Goal: Information Seeking & Learning: Learn about a topic

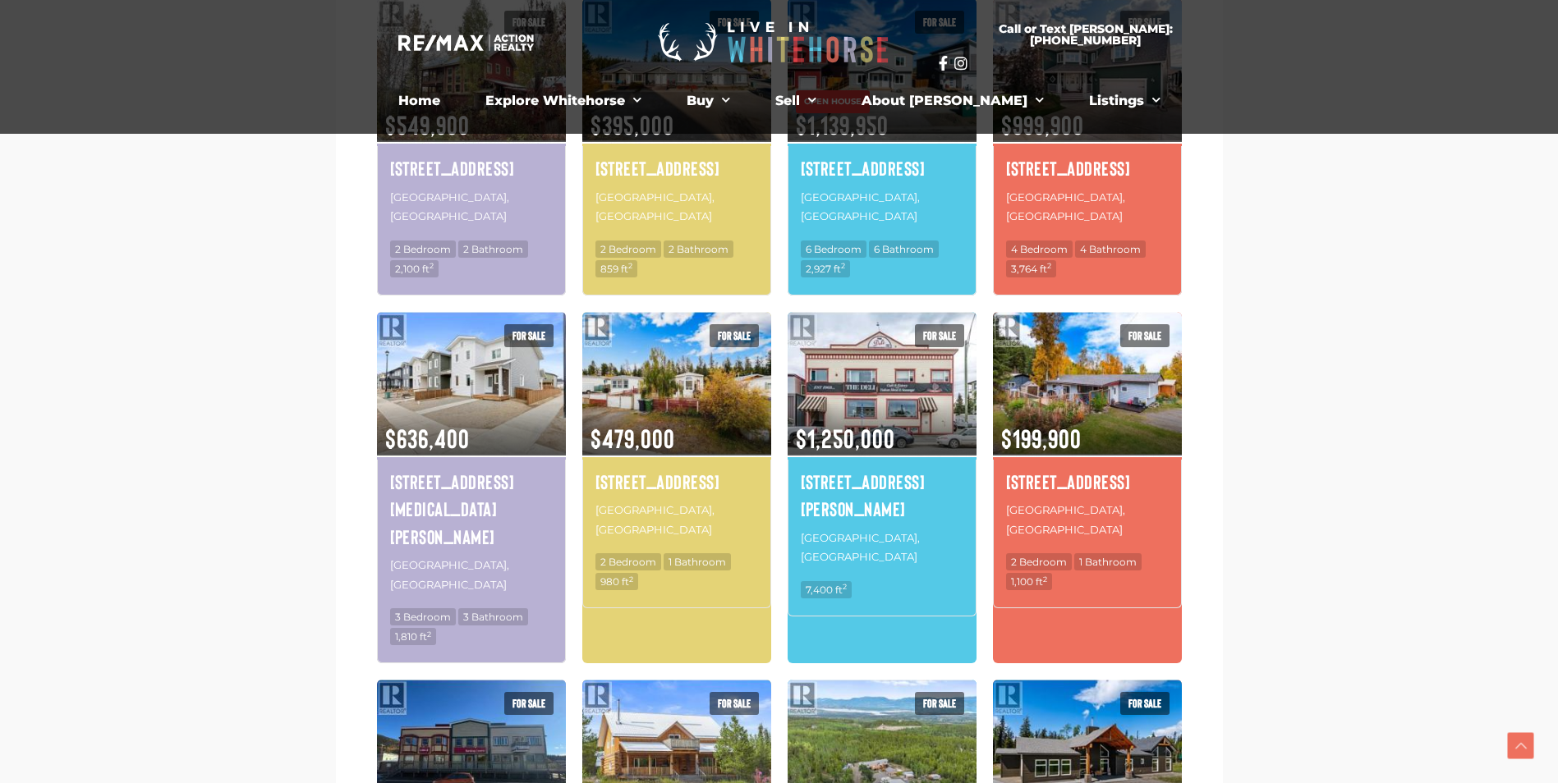
scroll to position [985, 0]
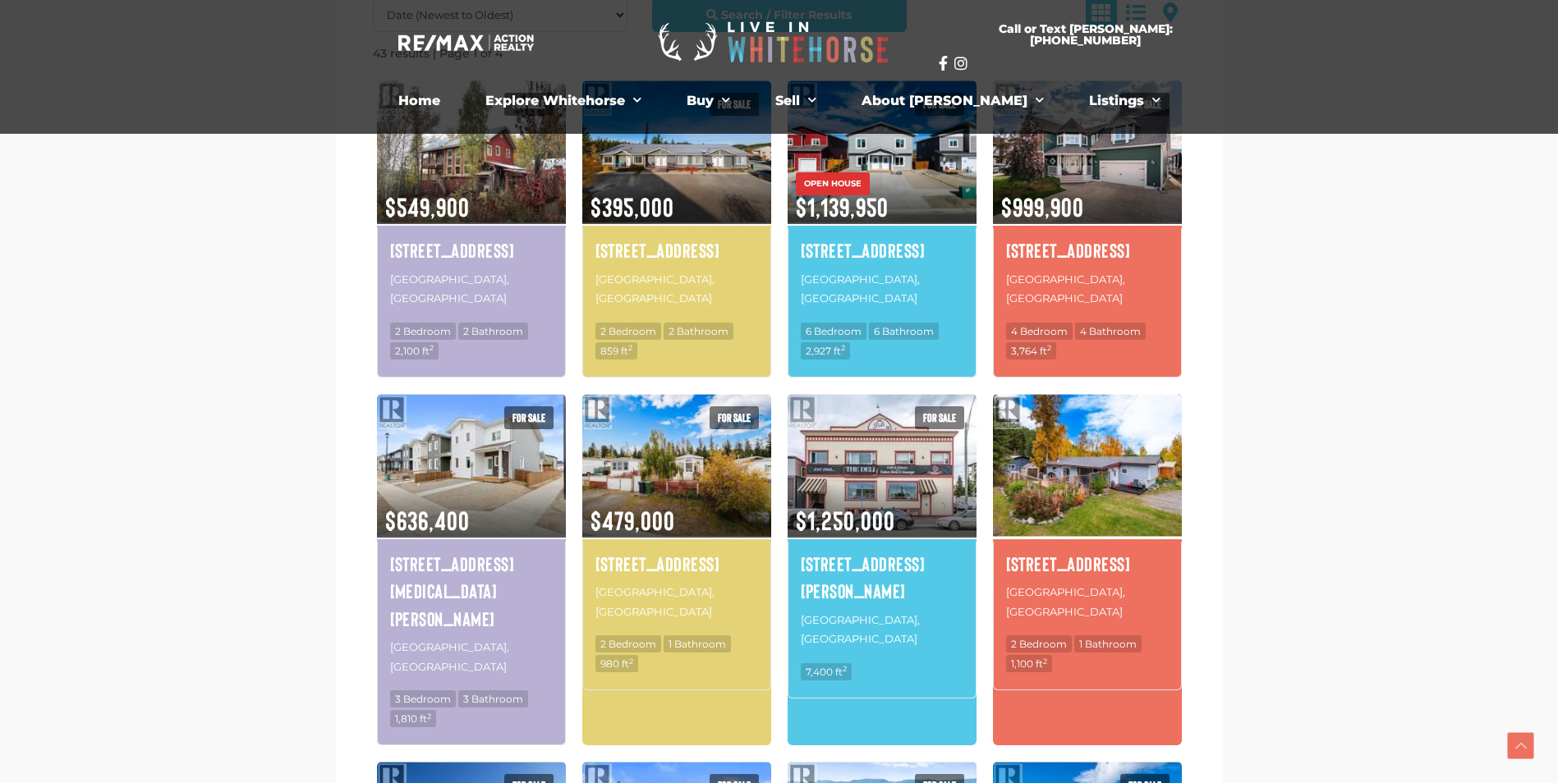
click at [1117, 460] on img at bounding box center [1087, 466] width 189 height 148
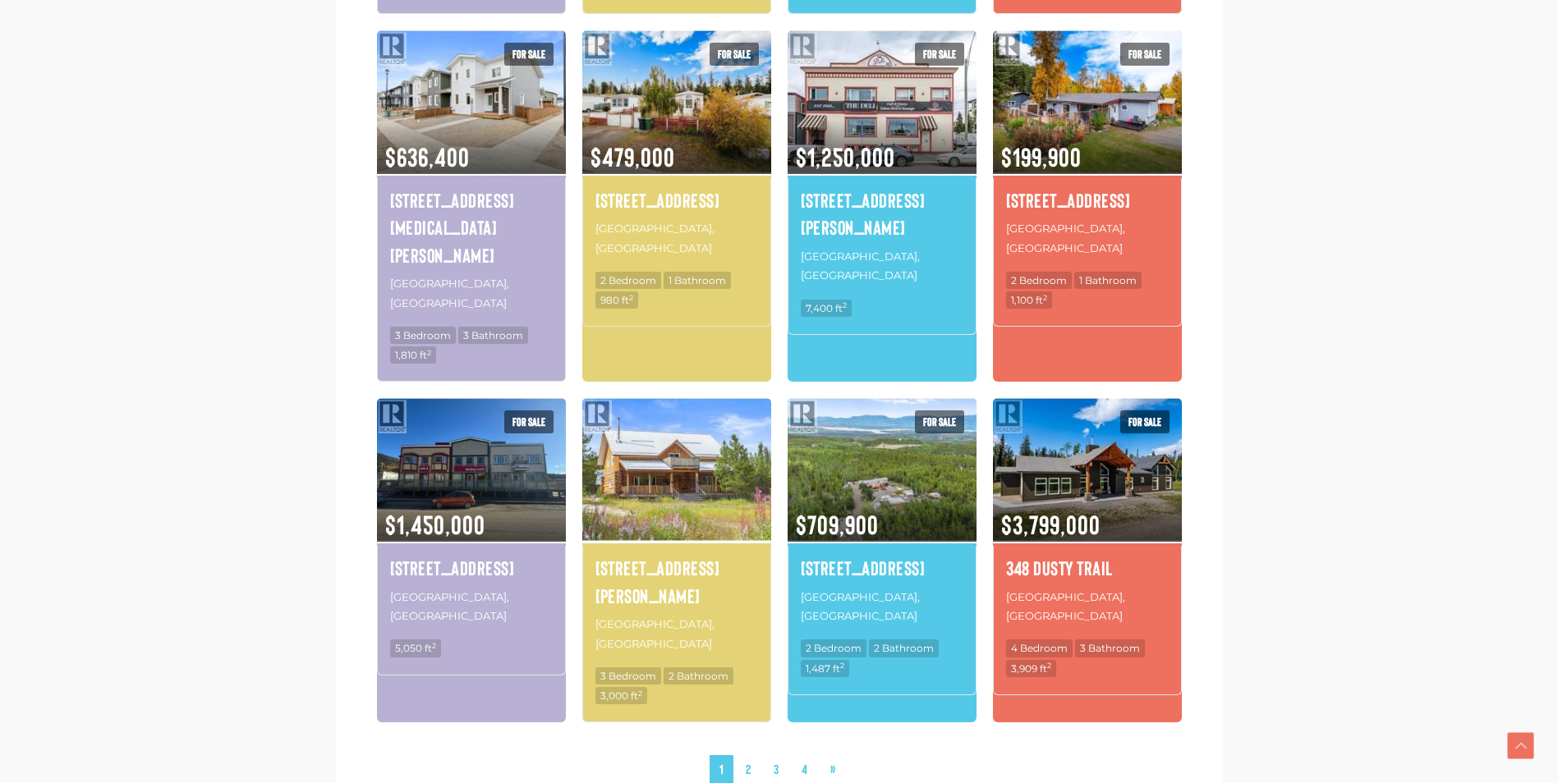
scroll to position [1642, 0]
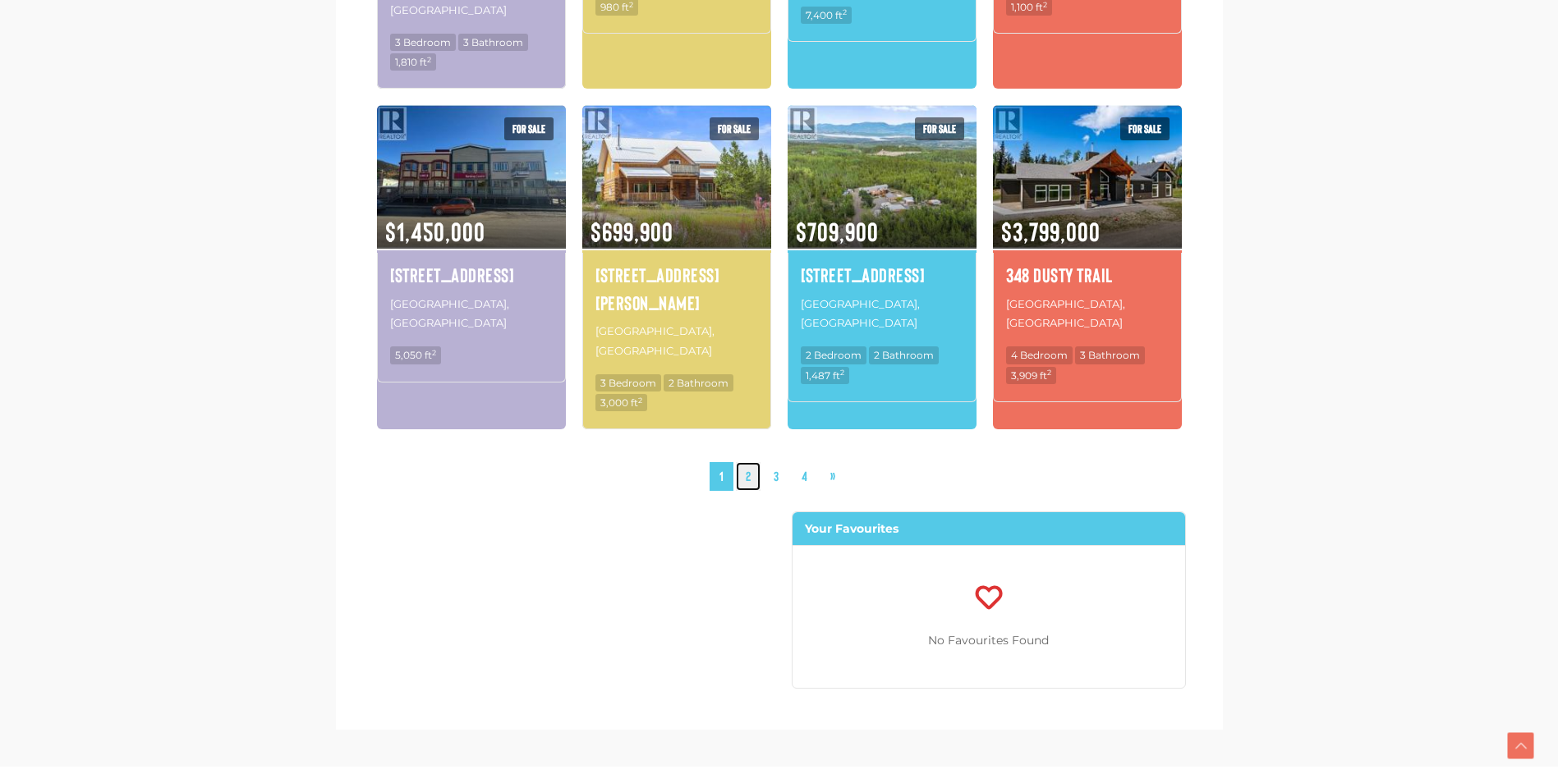
click at [750, 462] on link "2" at bounding box center [748, 476] width 25 height 29
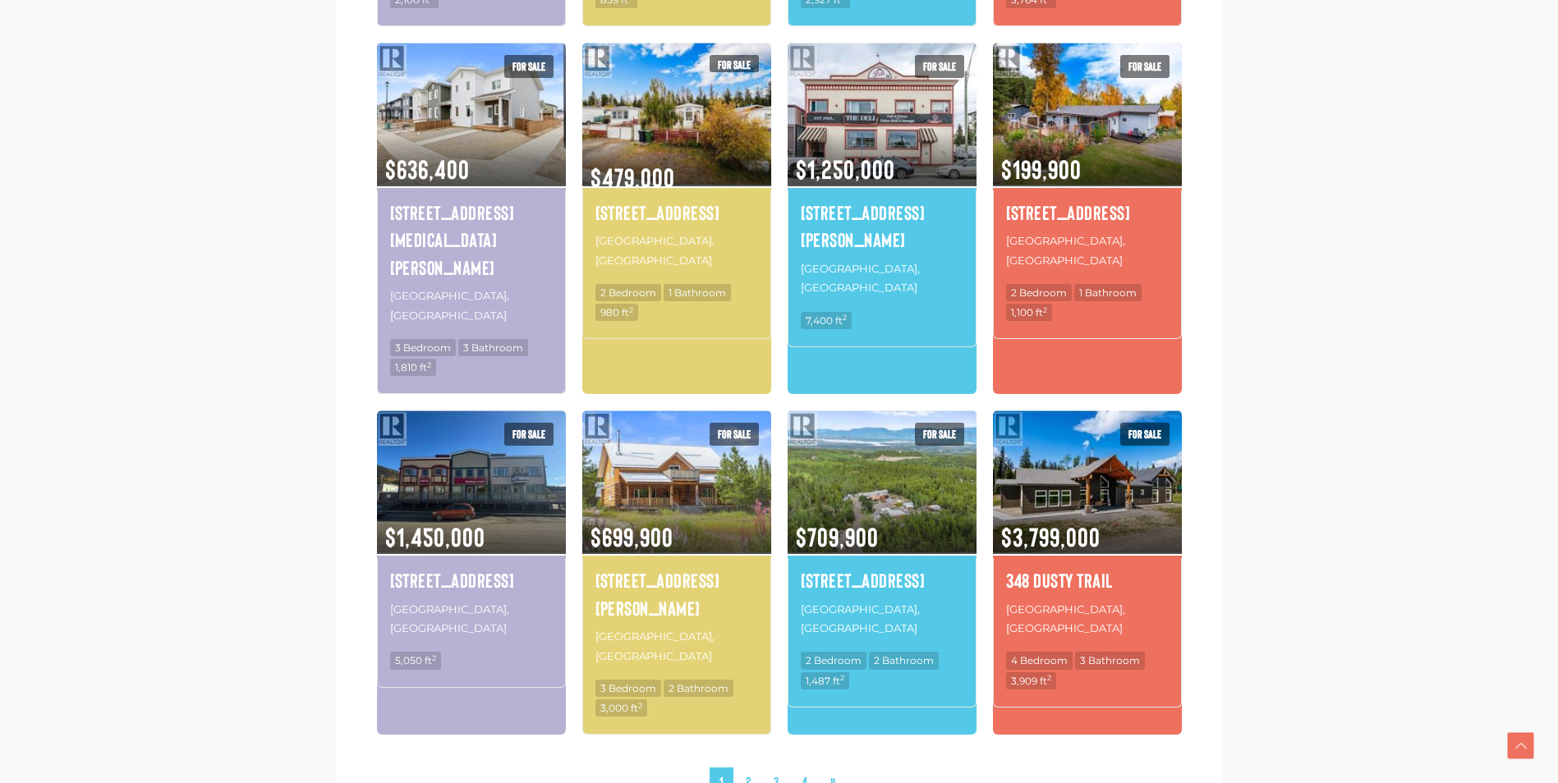
scroll to position [1352, 0]
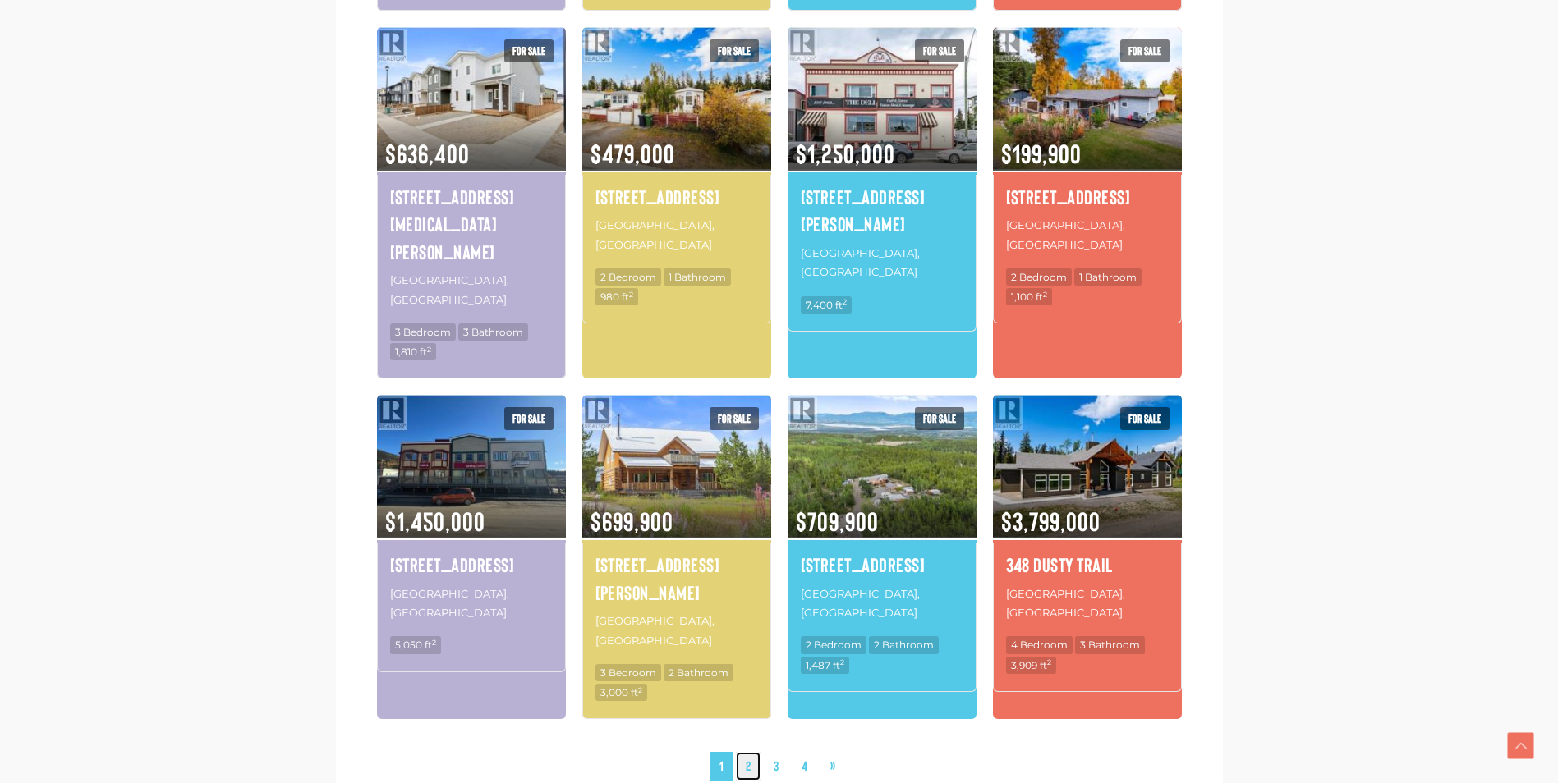
click at [751, 752] on link "2" at bounding box center [748, 766] width 25 height 29
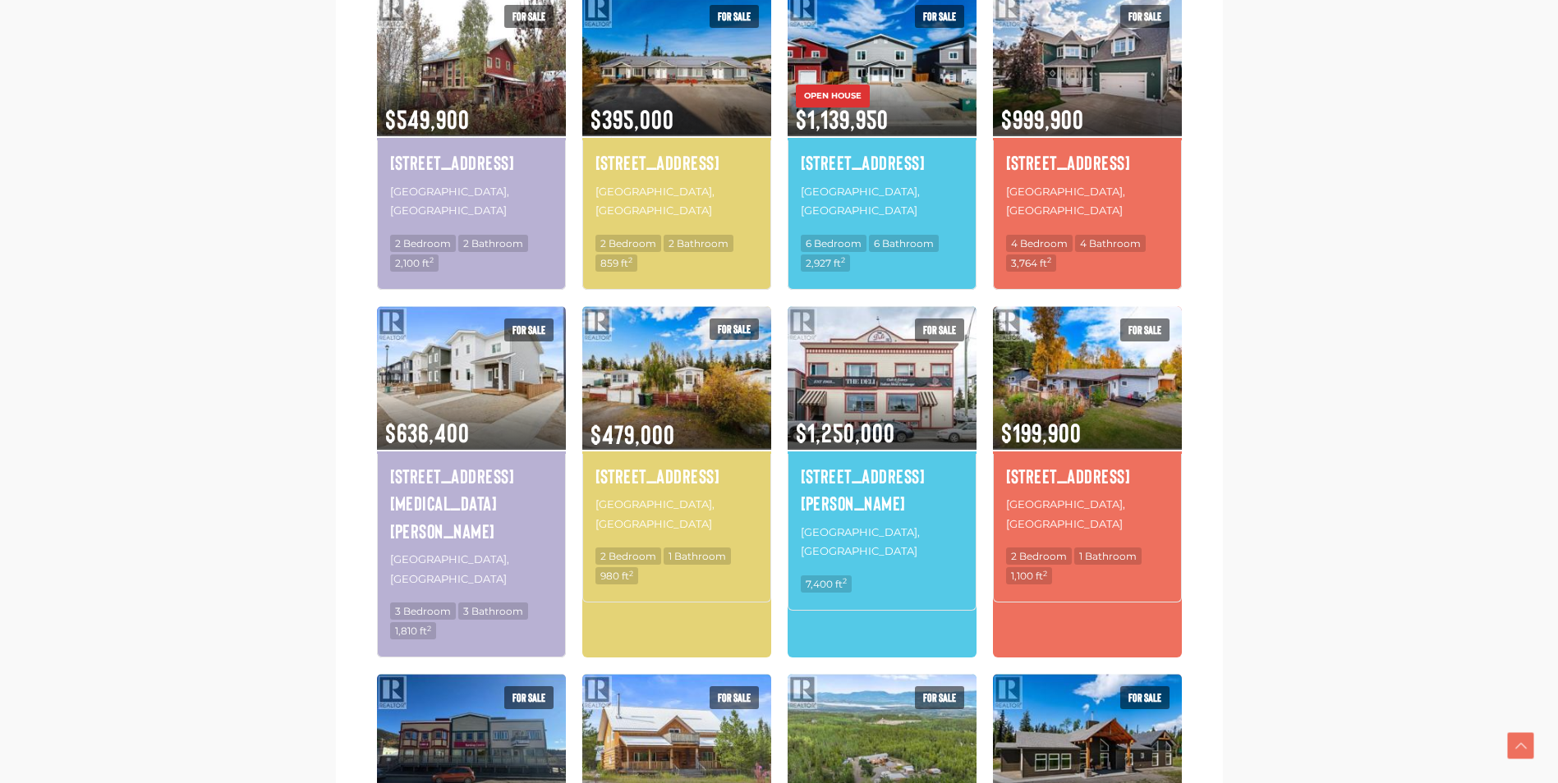
scroll to position [1270, 0]
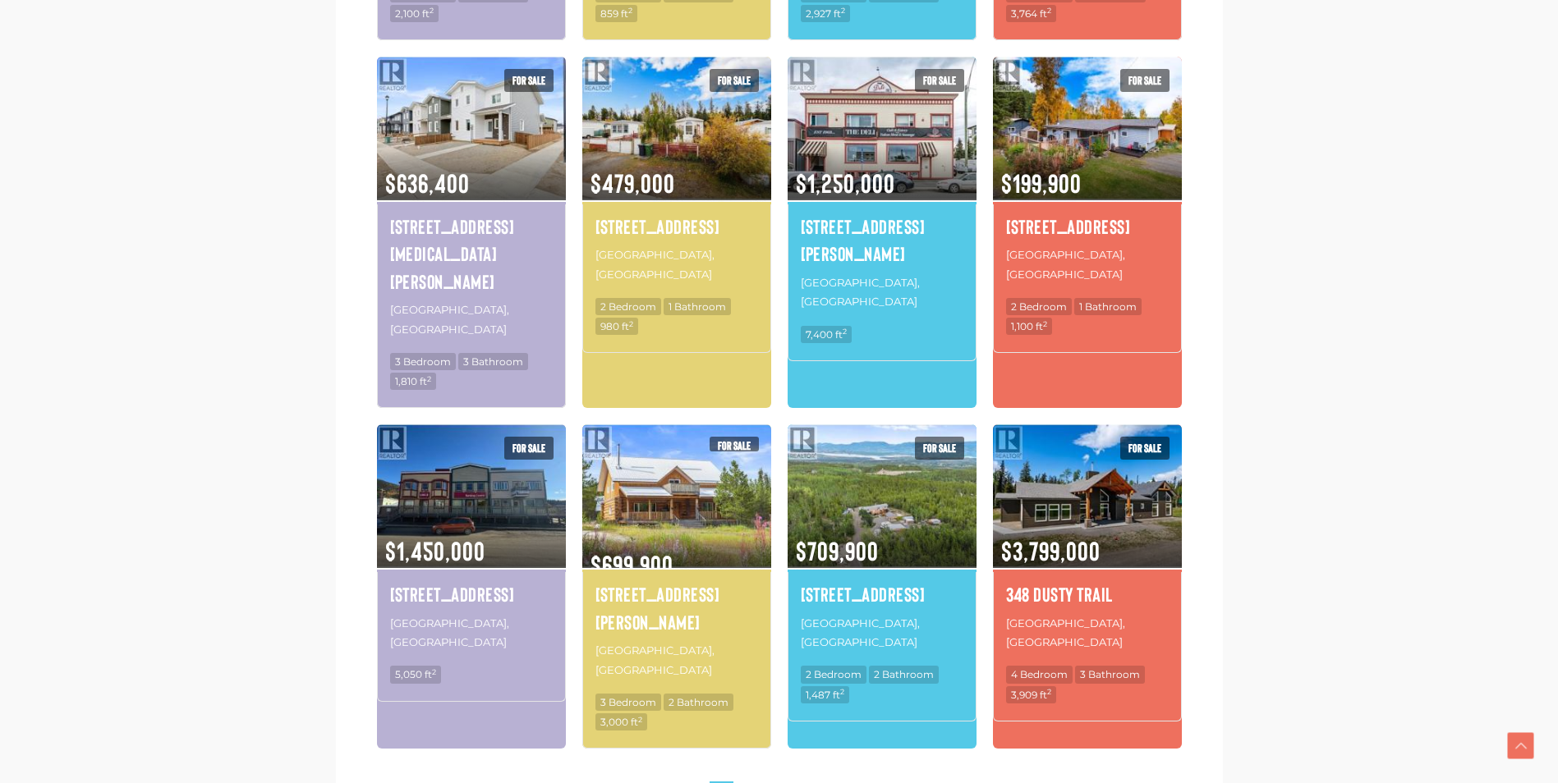
scroll to position [1434, 0]
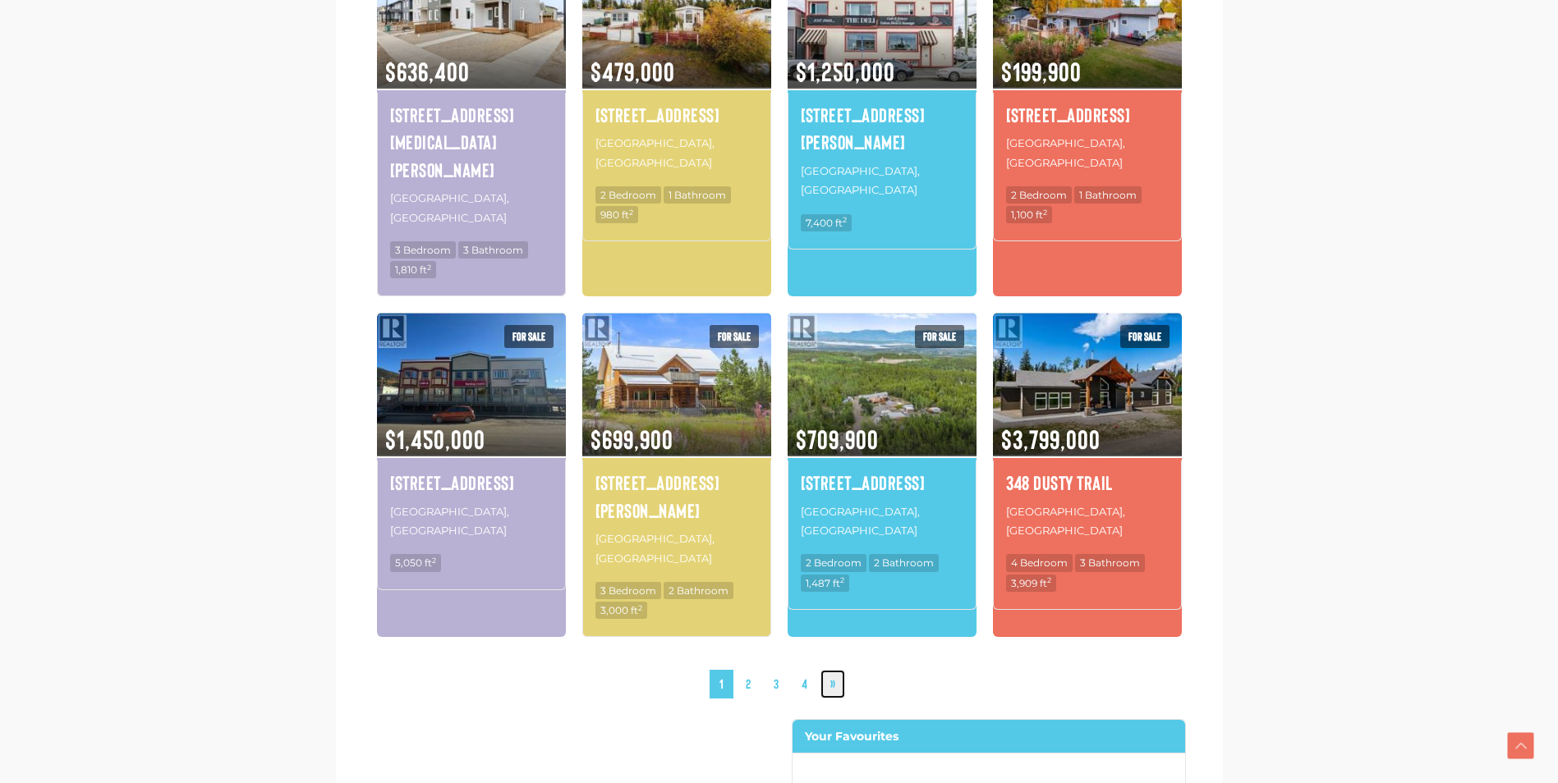
click at [833, 670] on link "»" at bounding box center [832, 684] width 25 height 29
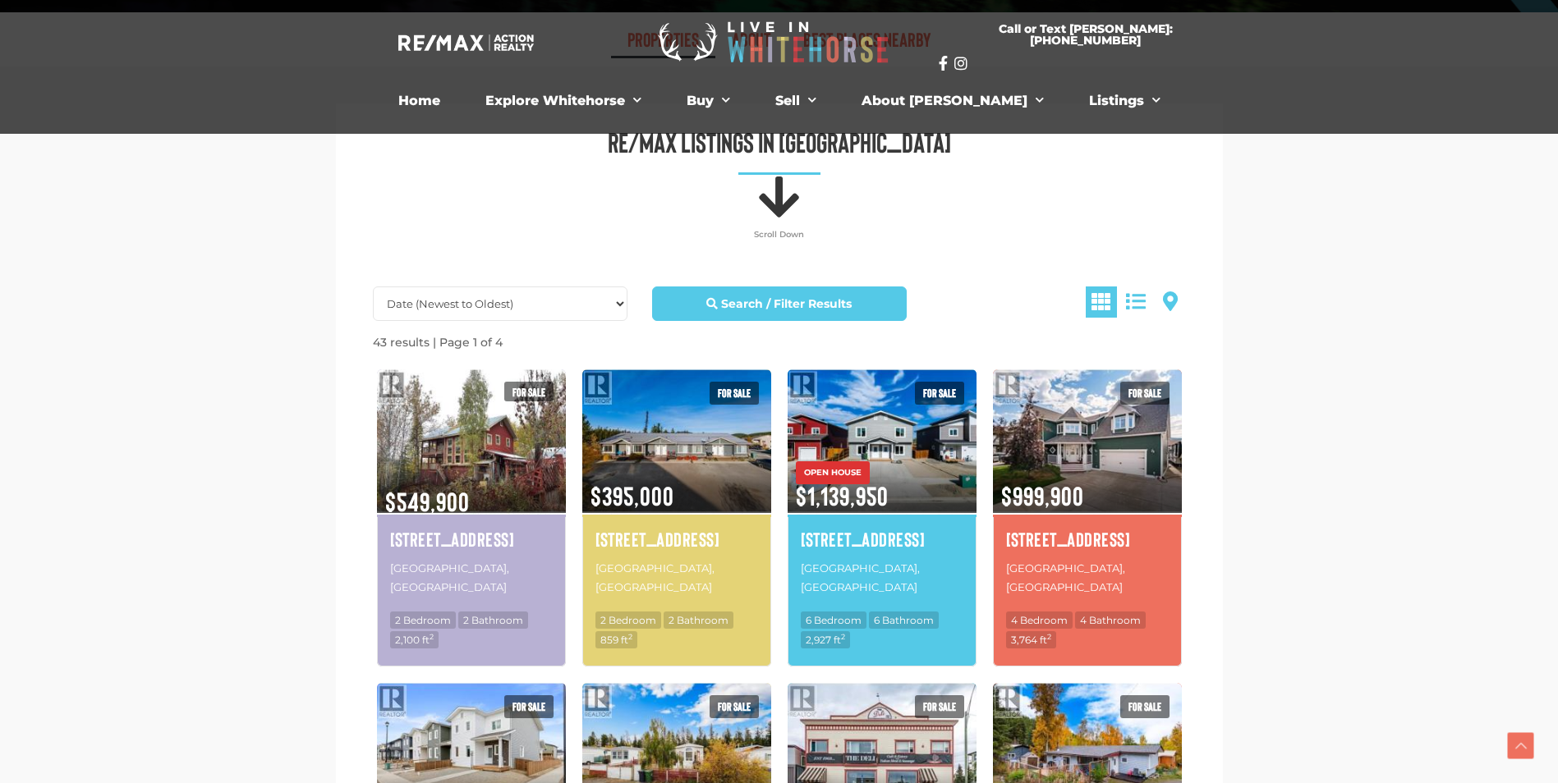
scroll to position [778, 0]
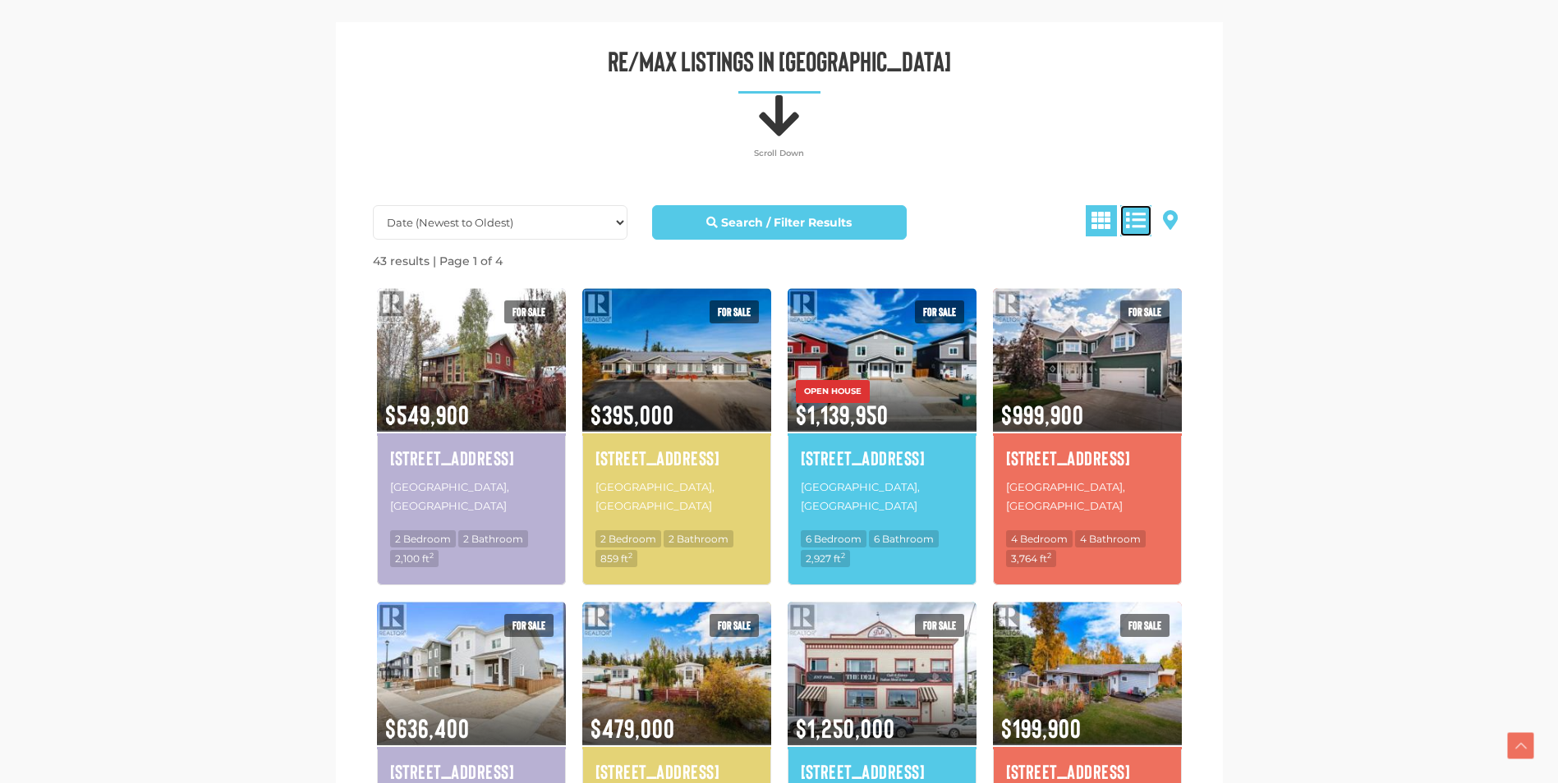
click at [1139, 213] on span at bounding box center [1136, 220] width 20 height 20
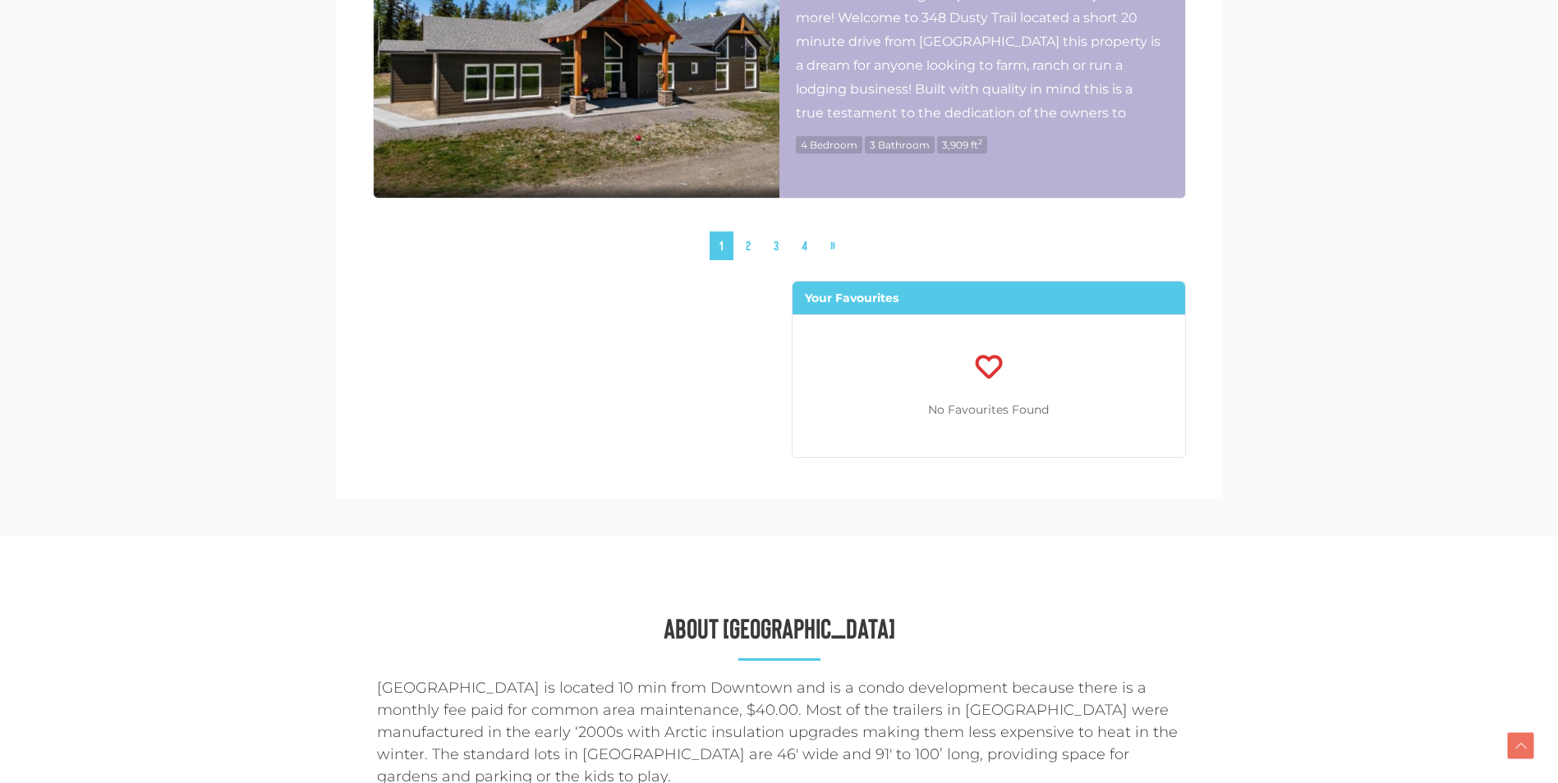
scroll to position [4719, 0]
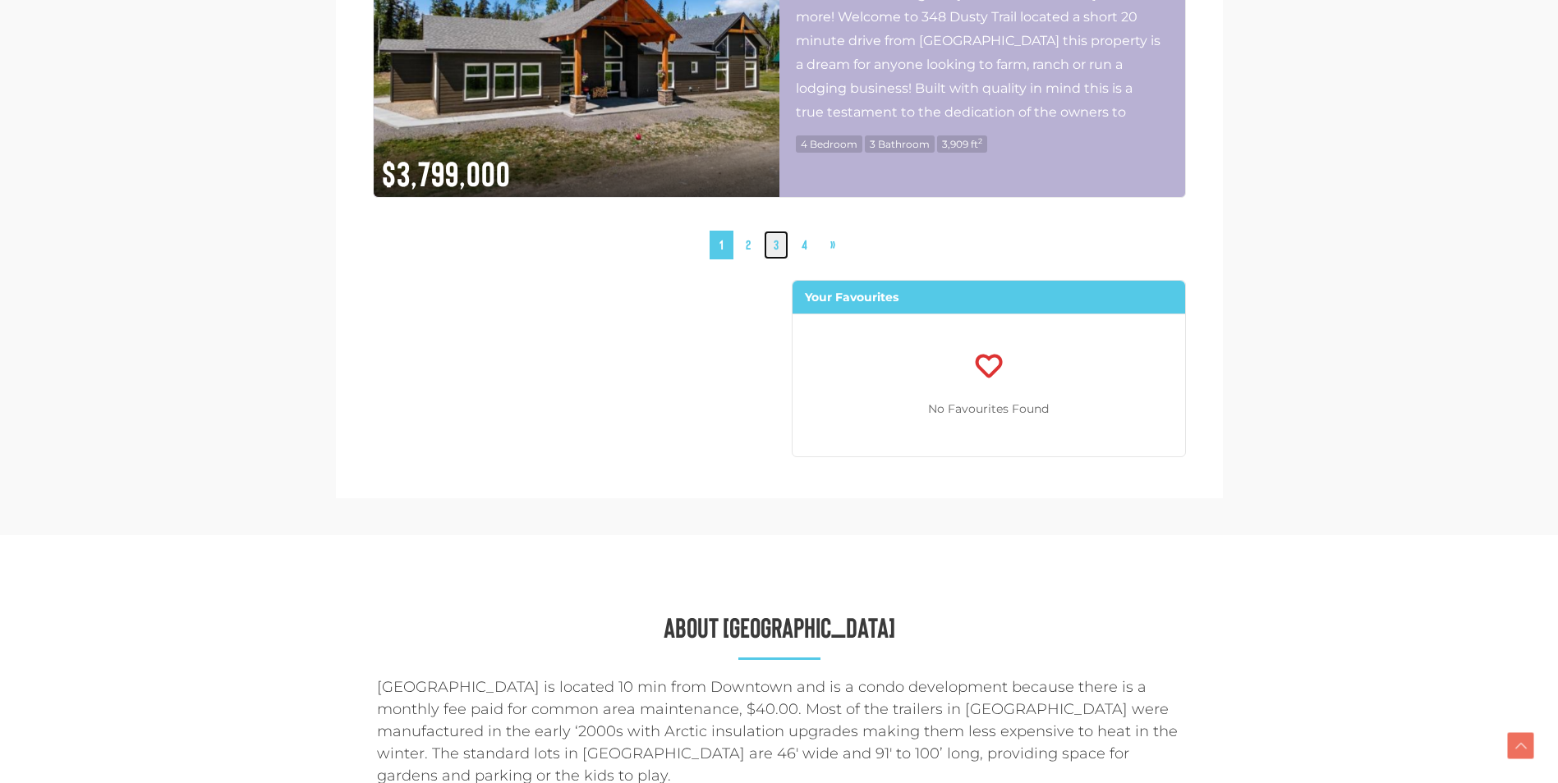
click at [778, 243] on link "3" at bounding box center [776, 245] width 25 height 29
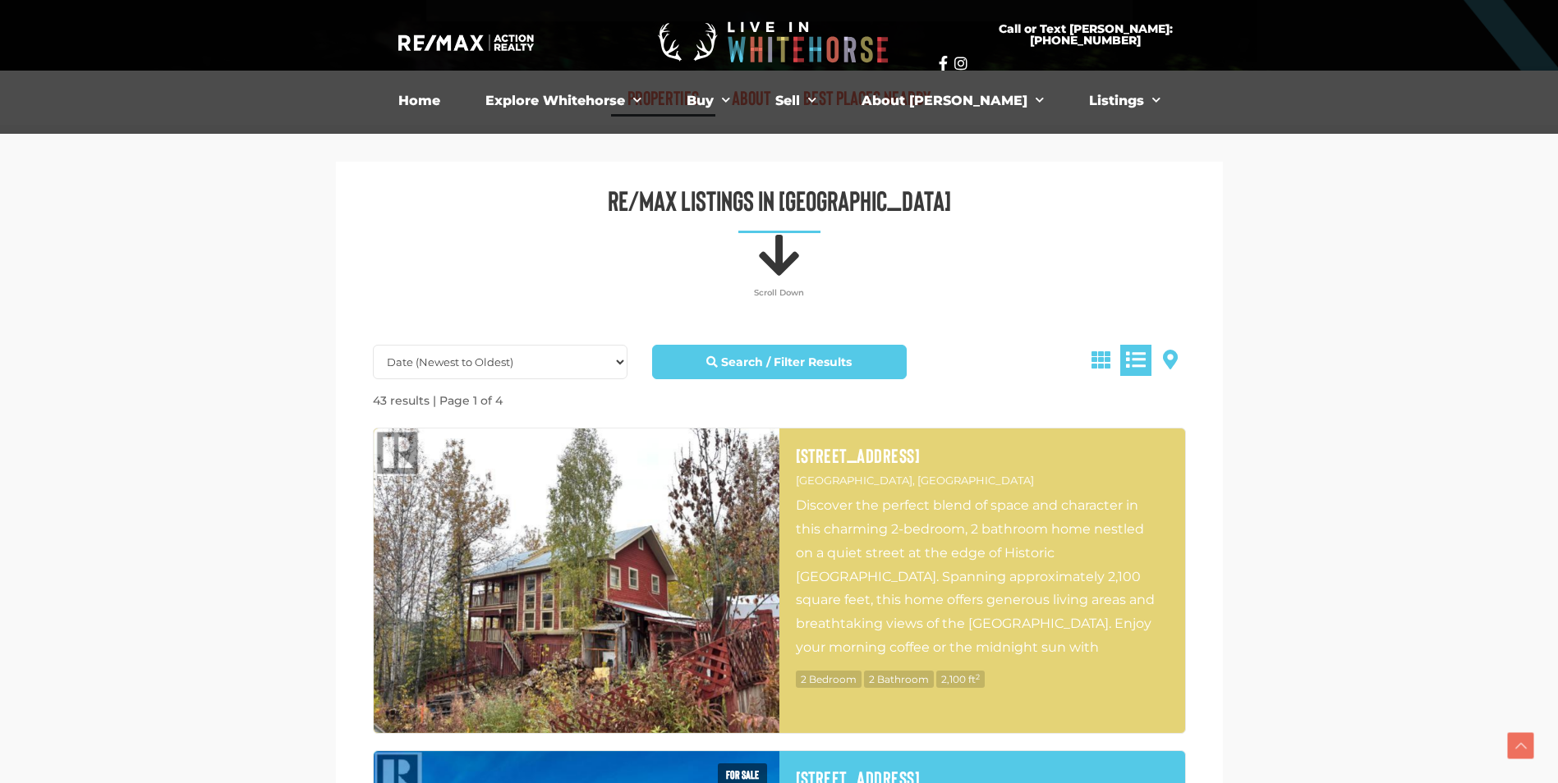
scroll to position [531, 0]
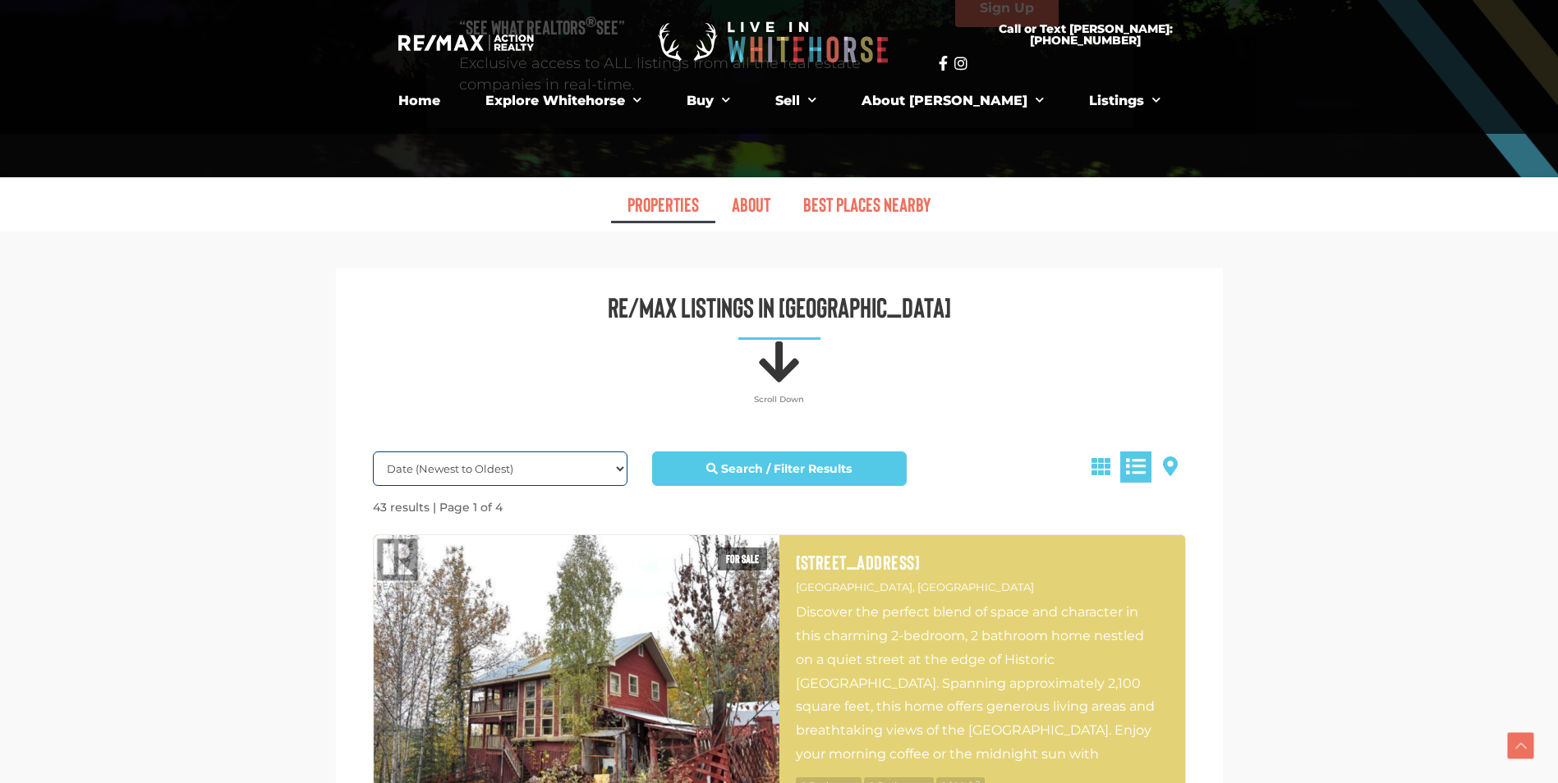
click at [577, 469] on select "Date (Newest to Oldest) Date (Oldest to Newest) Price (Highest to Lowest) Price…" at bounding box center [500, 469] width 255 height 34
select select "LastUpdated ASC, property_id ASC"
click at [373, 452] on select "Date (Newest to Oldest) Date (Oldest to Newest) Price (Highest to Lowest) Price…" at bounding box center [500, 469] width 255 height 34
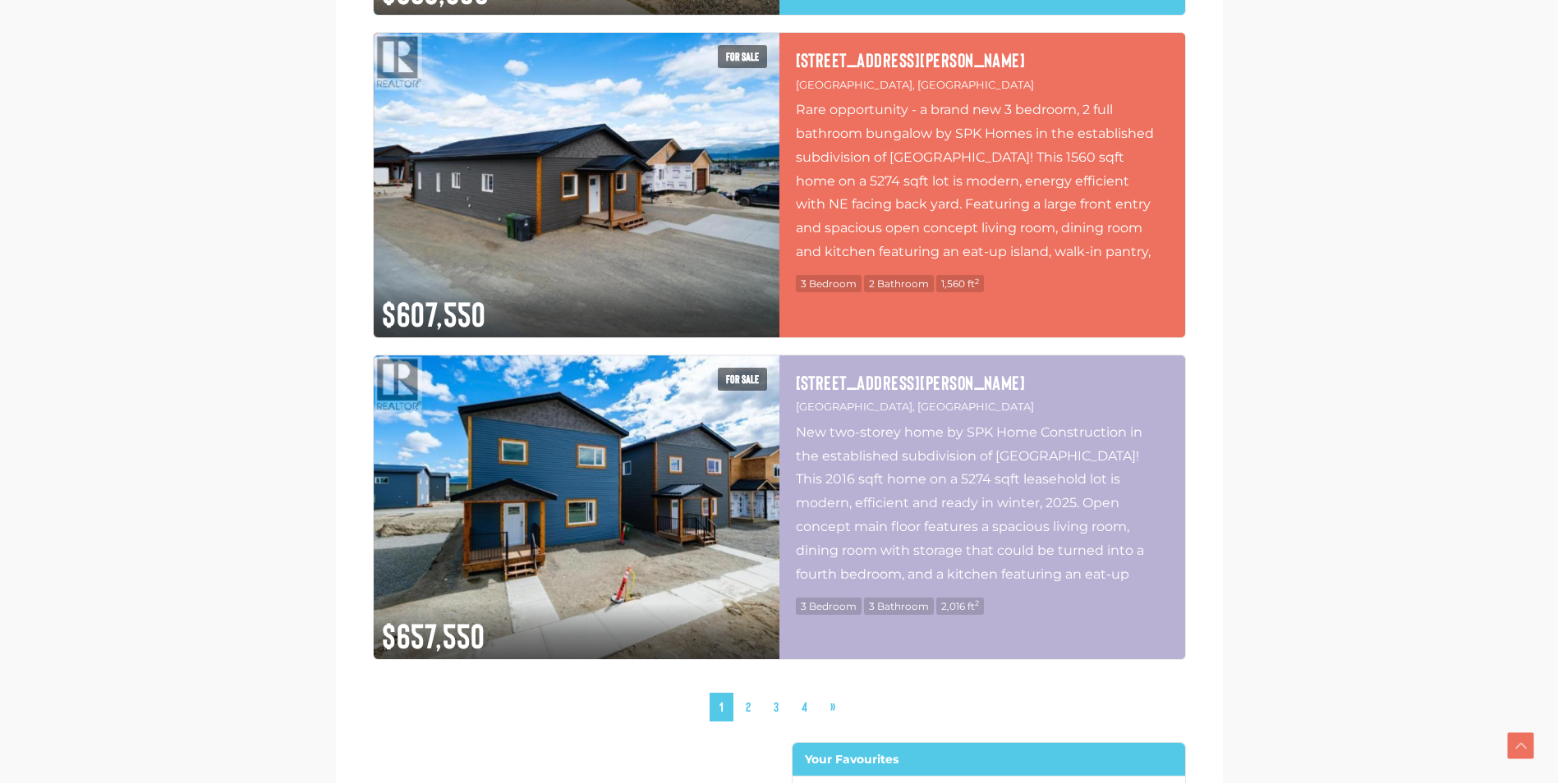
scroll to position [4391, 0]
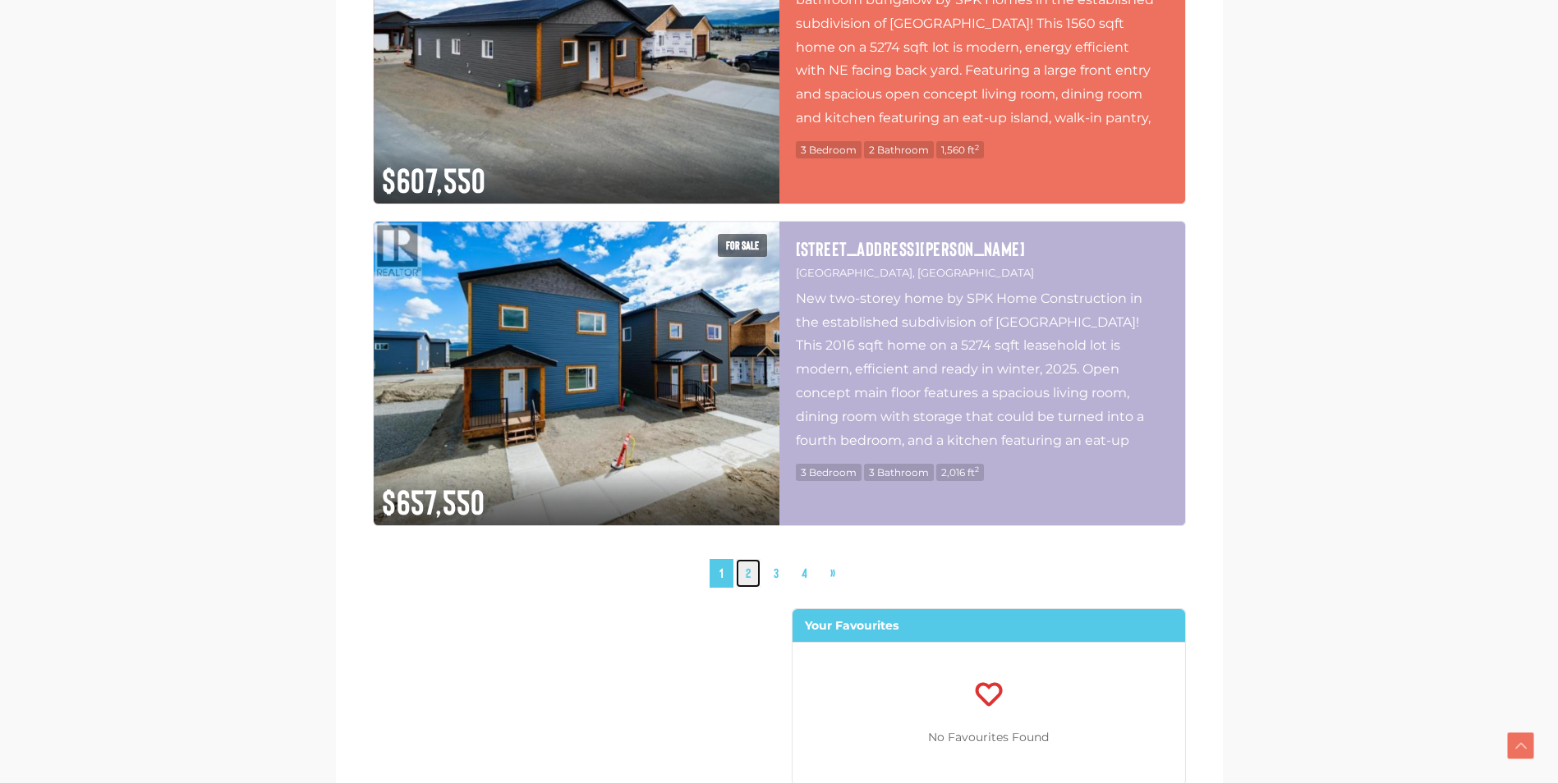
click at [749, 576] on link "2" at bounding box center [748, 573] width 25 height 29
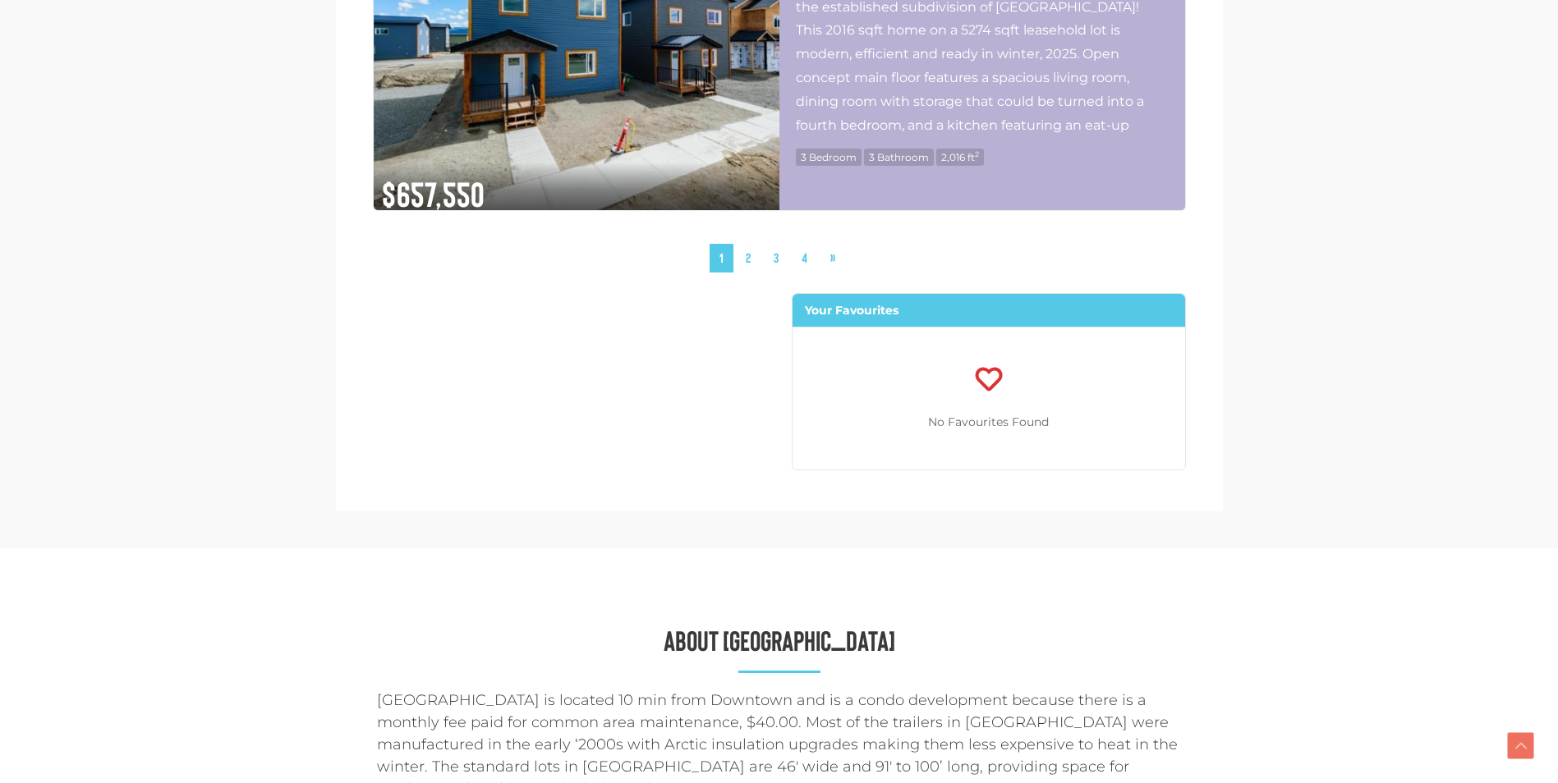
scroll to position [4719, 0]
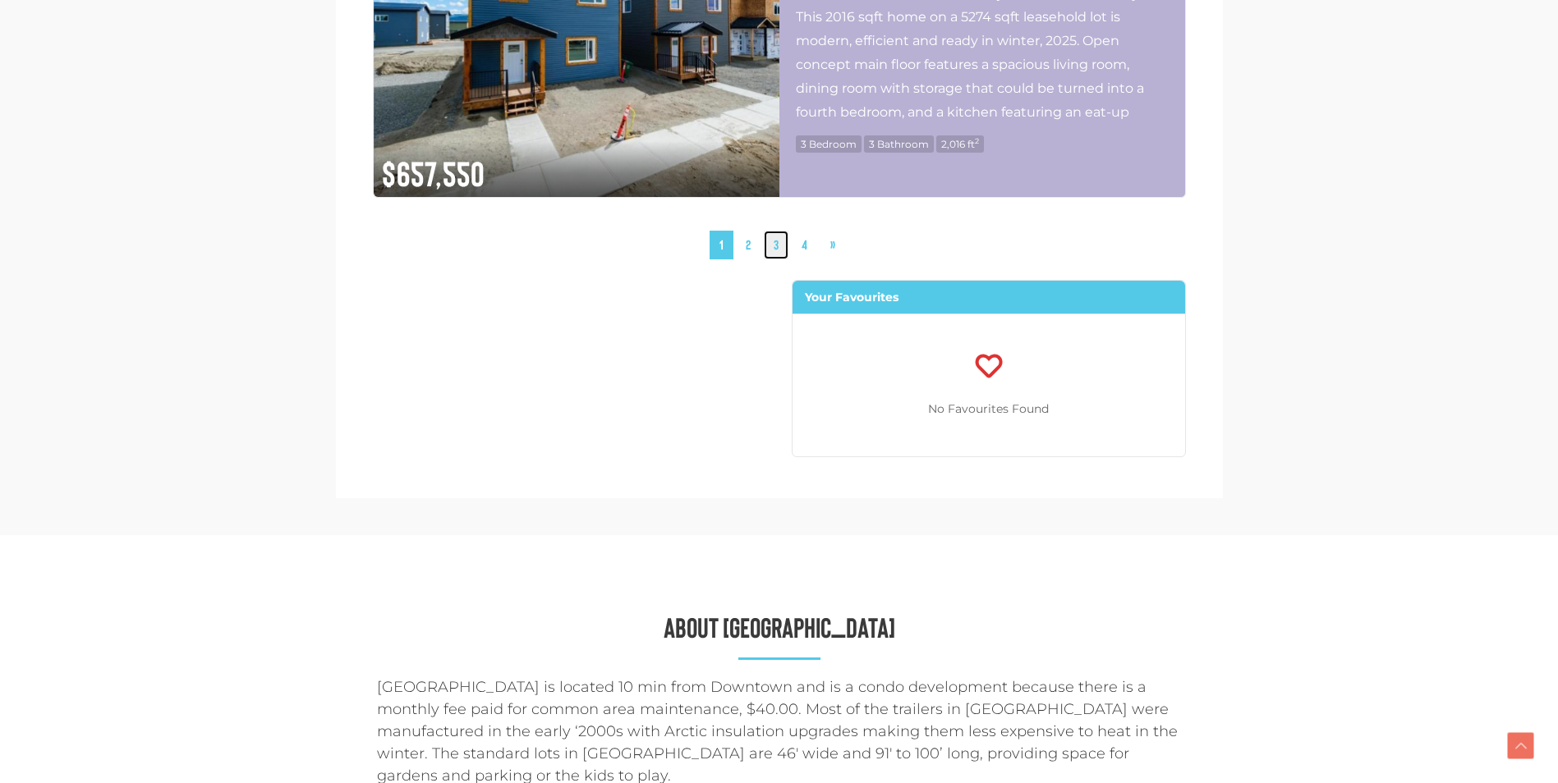
click at [778, 246] on link "3" at bounding box center [776, 245] width 25 height 29
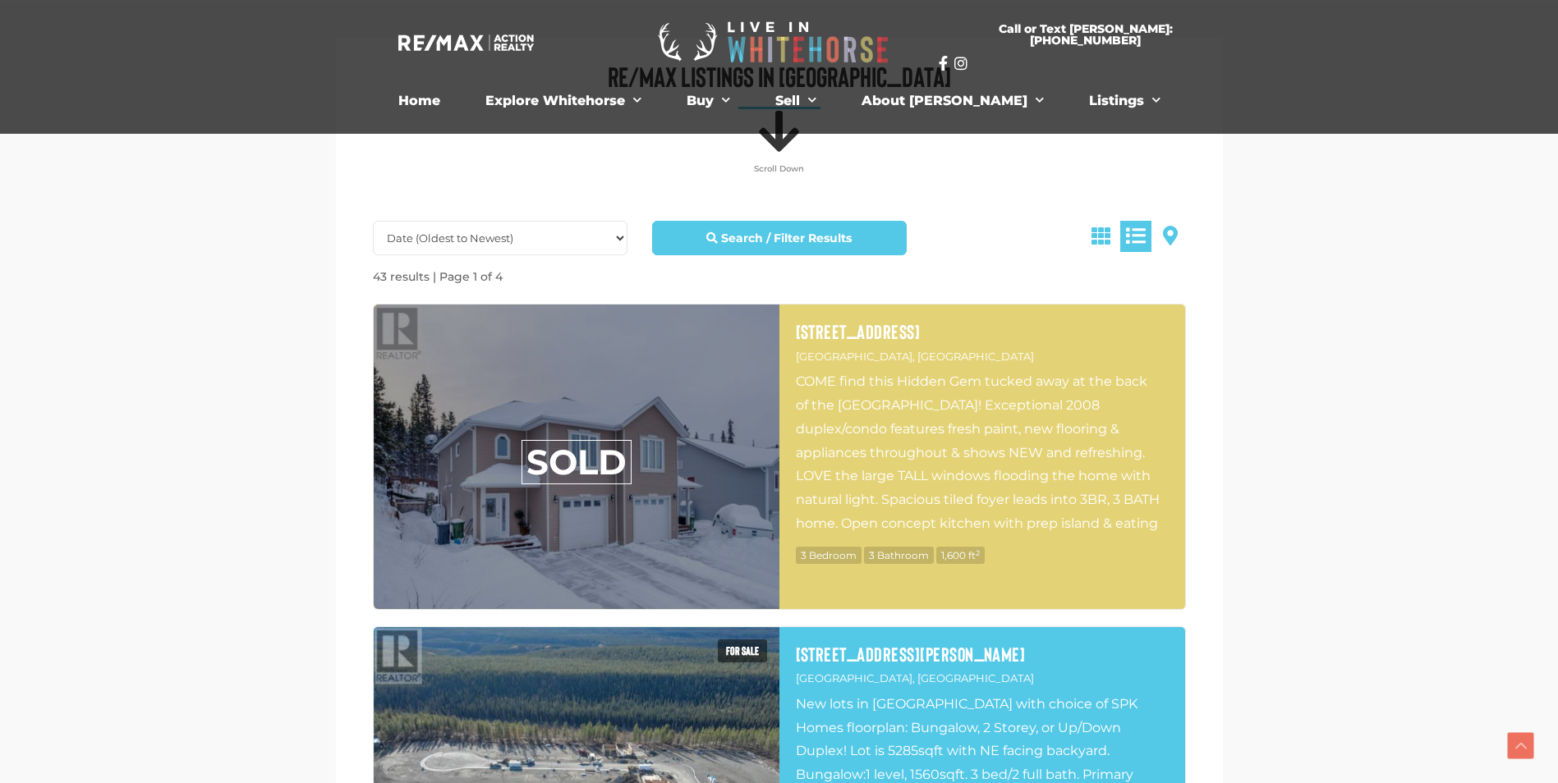
scroll to position [531, 0]
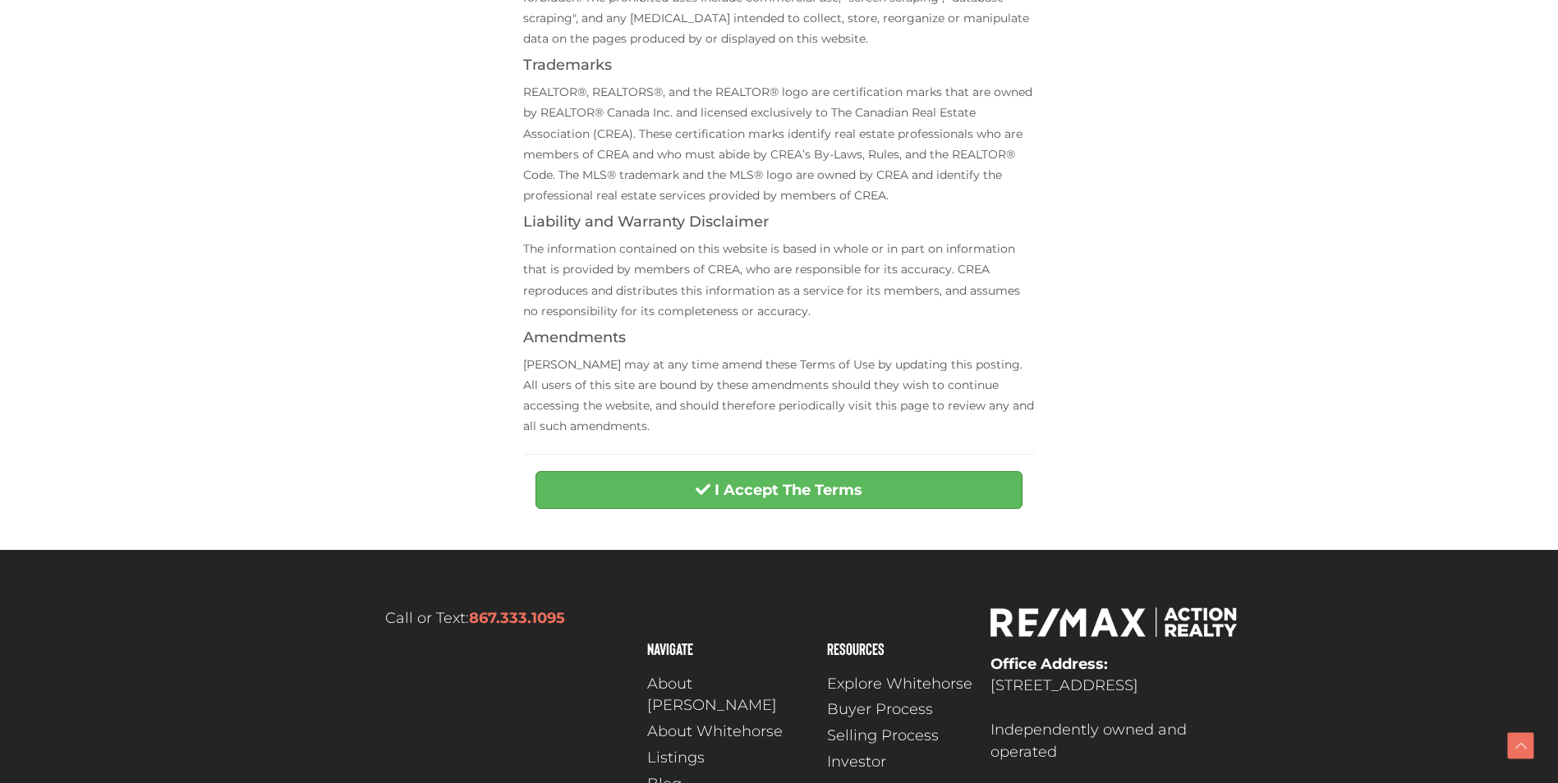
scroll to position [493, 0]
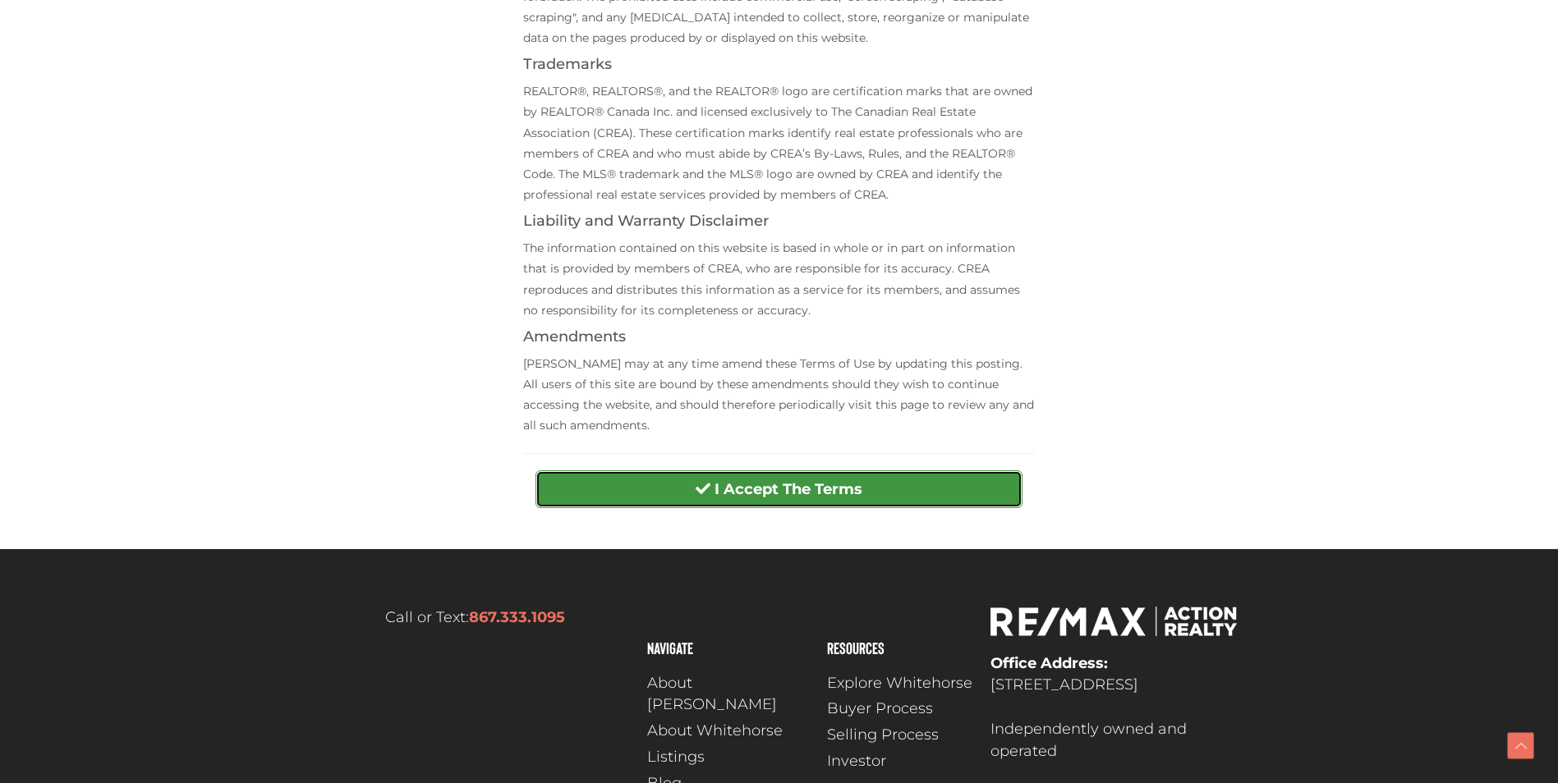
click at [760, 498] on button "I Accept The Terms" at bounding box center [778, 490] width 487 height 38
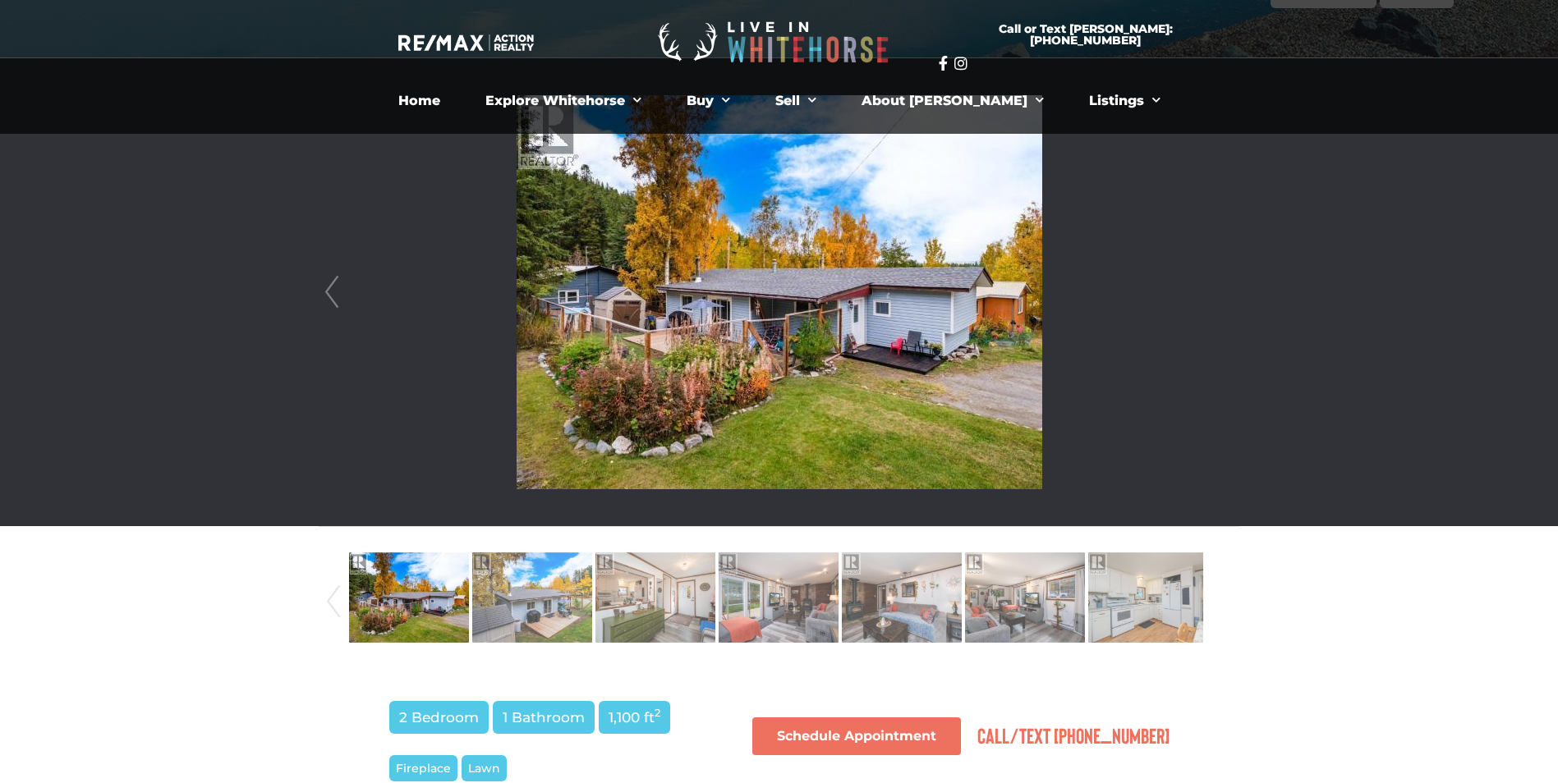
scroll to position [152, 0]
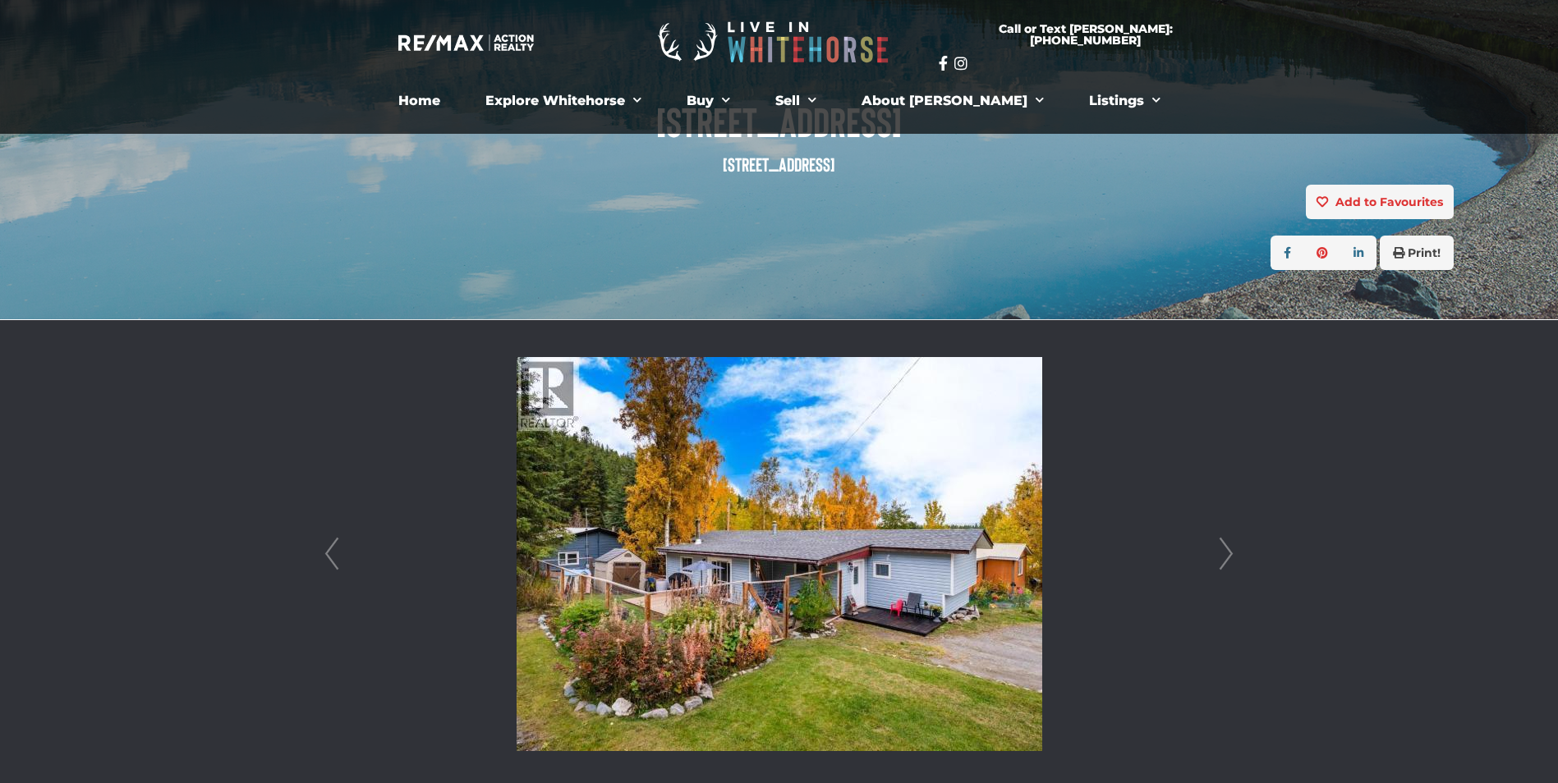
click at [1234, 544] on link "Next" at bounding box center [1226, 554] width 25 height 468
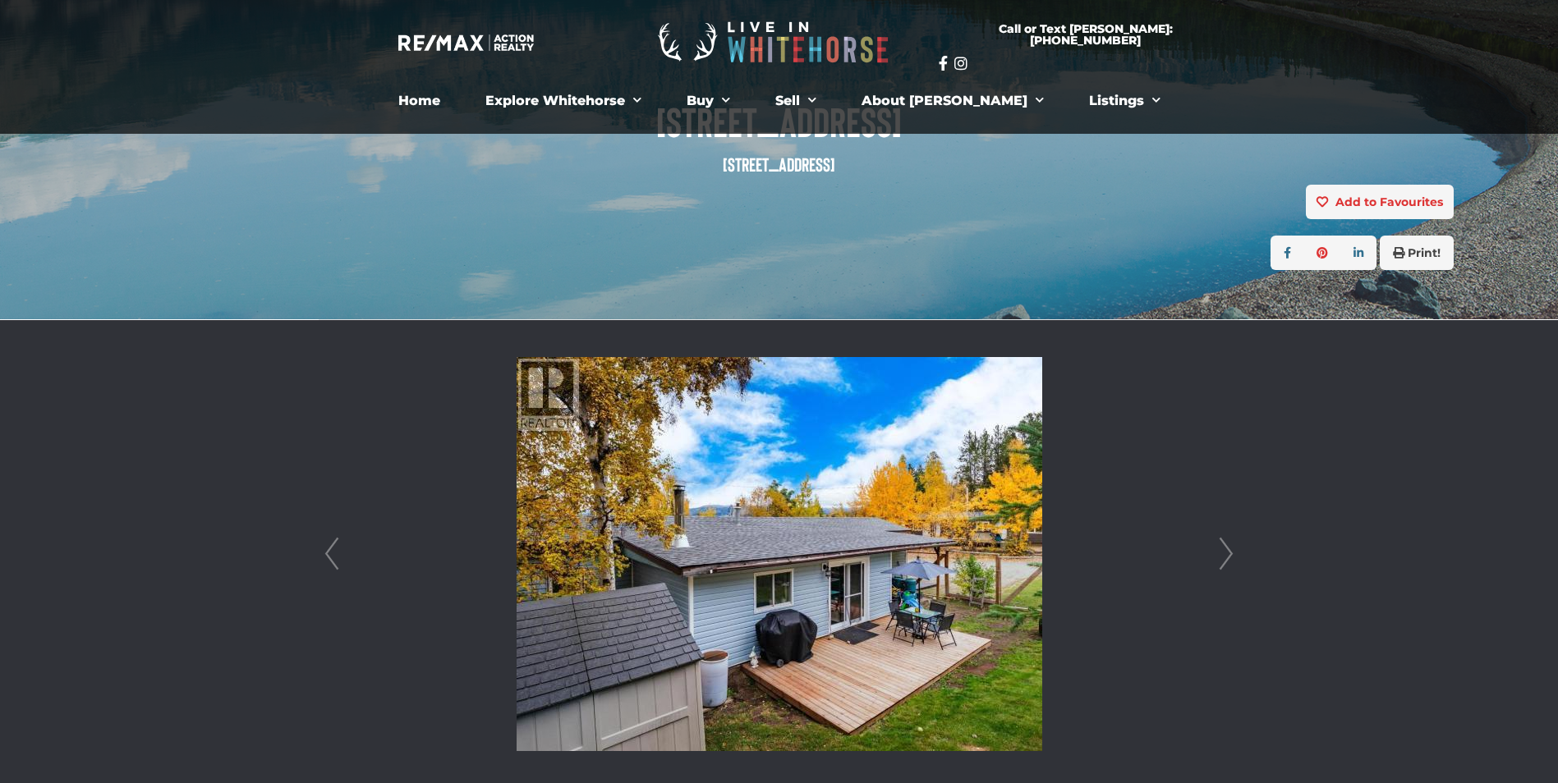
click at [1233, 544] on link "Next" at bounding box center [1226, 554] width 25 height 468
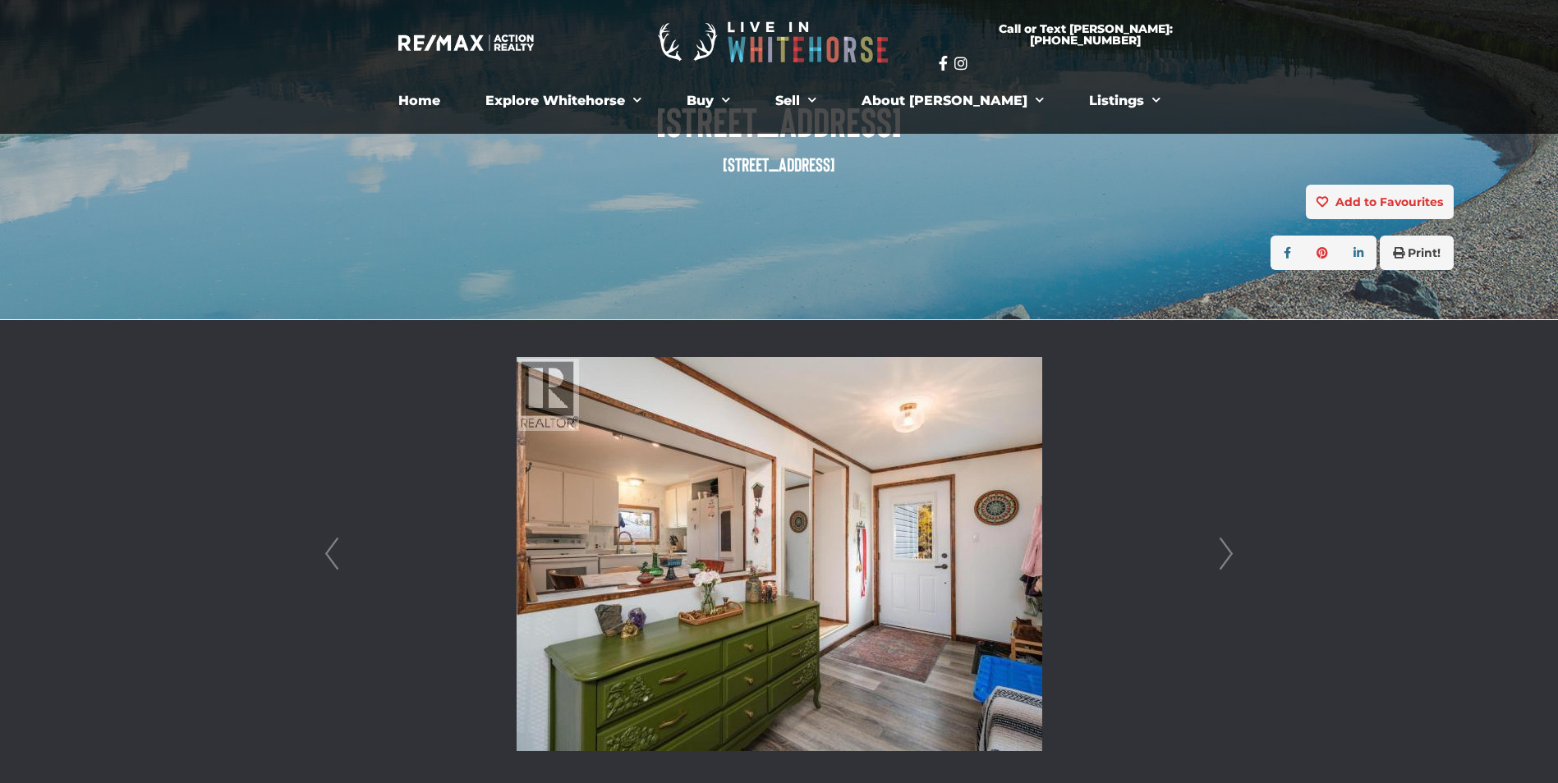
click at [1233, 544] on link "Next" at bounding box center [1226, 554] width 25 height 468
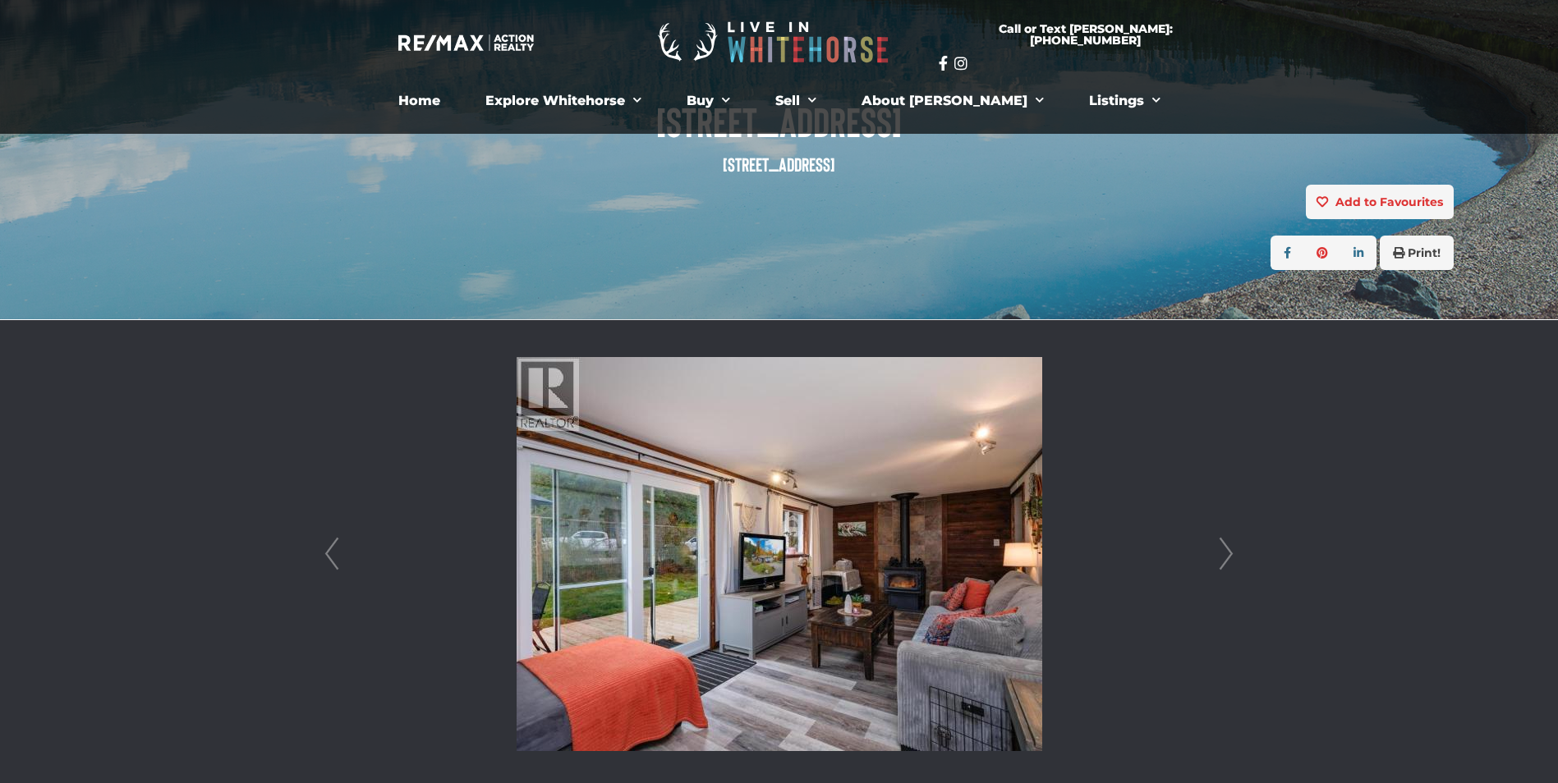
click at [1233, 544] on link "Next" at bounding box center [1226, 554] width 25 height 468
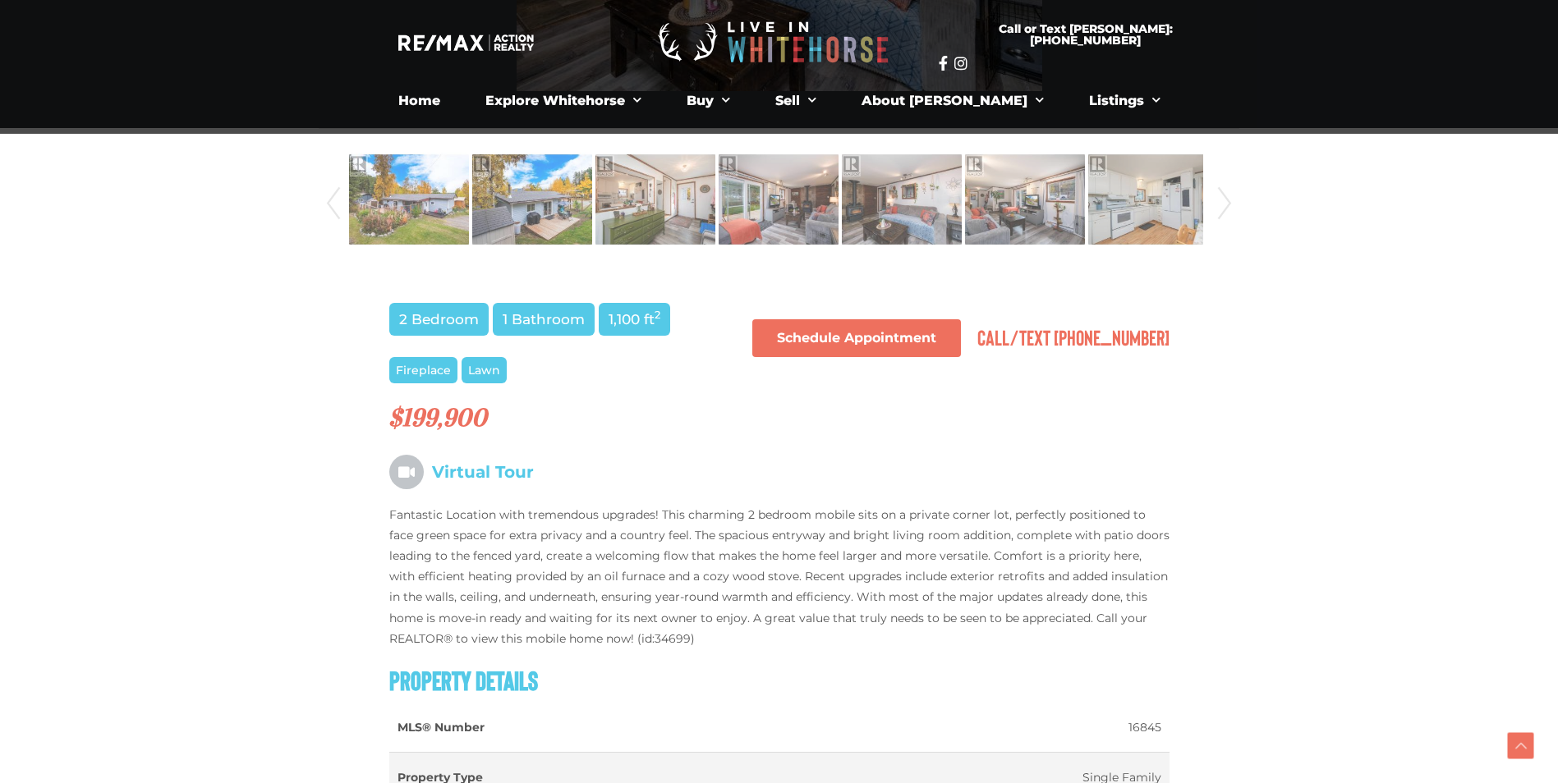
scroll to position [809, 0]
